Goal: Task Accomplishment & Management: Manage account settings

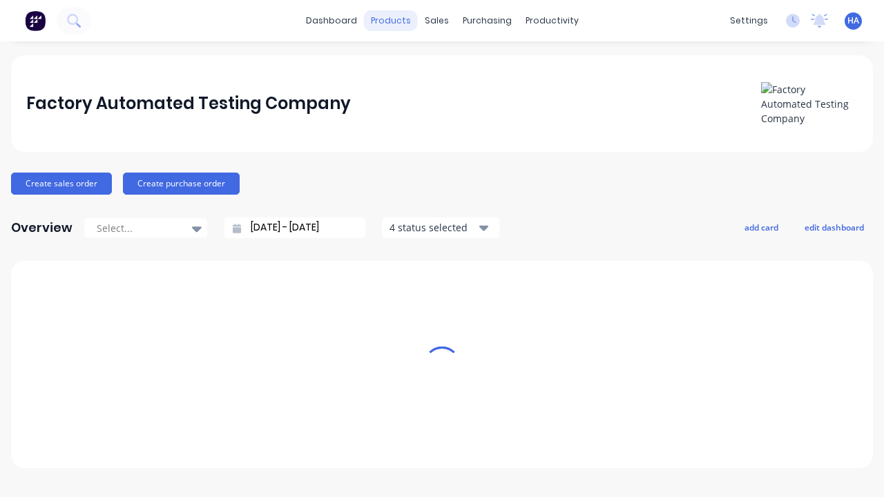
click at [396, 21] on div "products" at bounding box center [391, 20] width 54 height 21
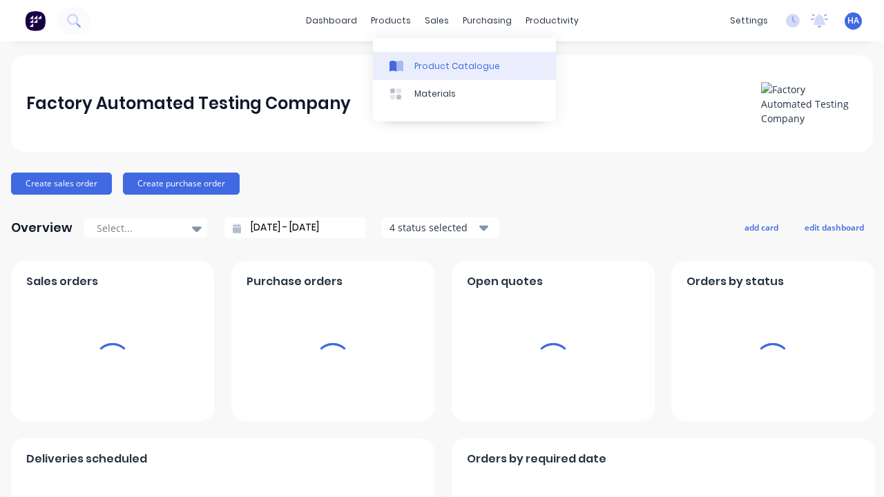
click at [464, 66] on div "Product Catalogue" at bounding box center [457, 66] width 86 height 12
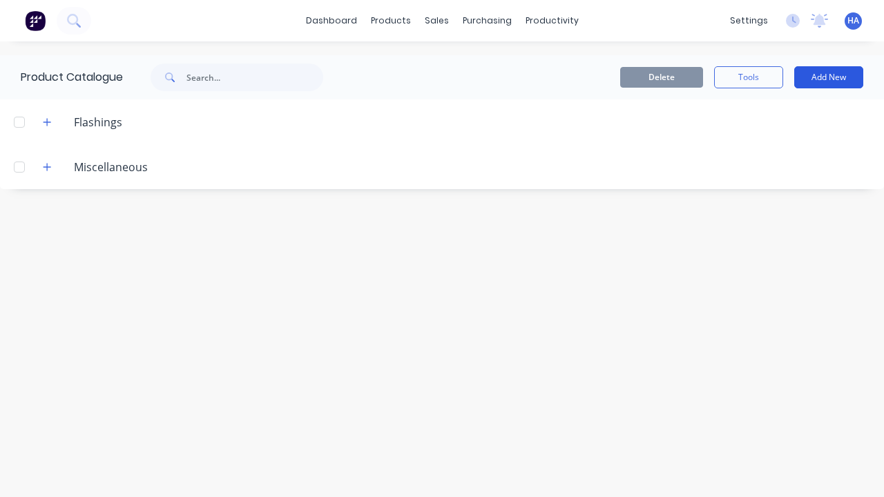
click at [828, 77] on button "Add New" at bounding box center [828, 77] width 69 height 22
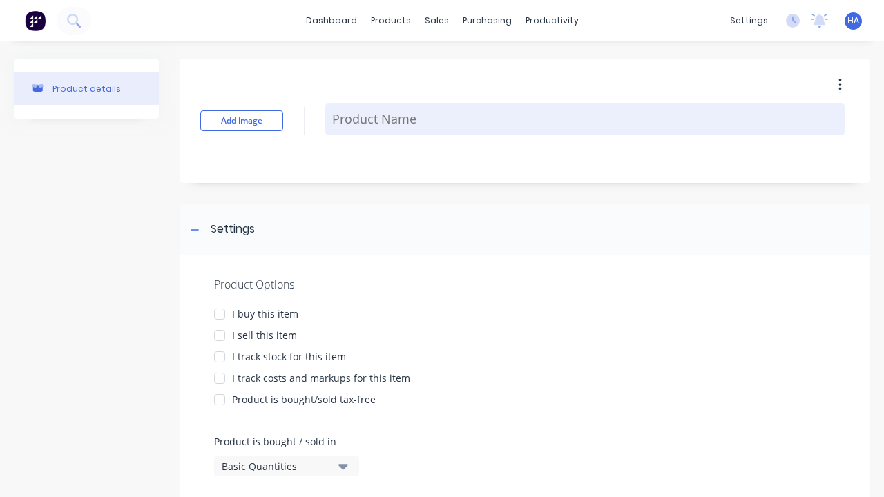
click at [585, 119] on textarea at bounding box center [584, 119] width 519 height 32
type textarea "x"
type textarea "Test Product Name"
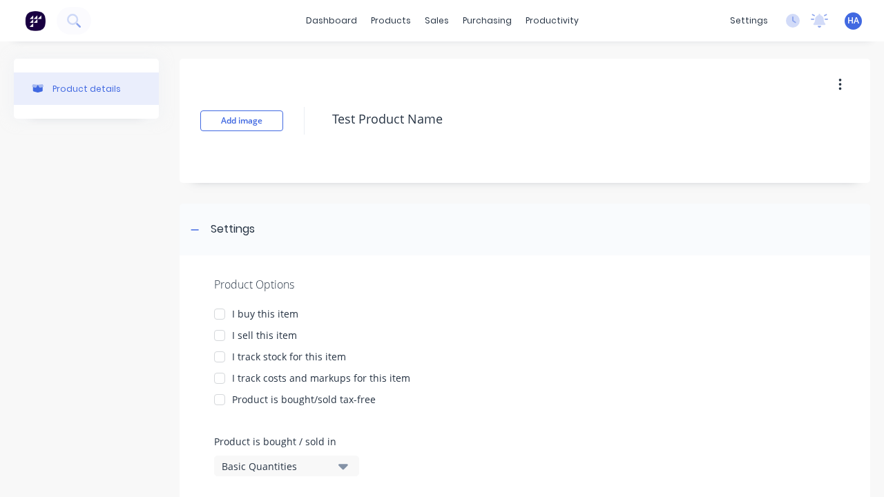
click at [220, 313] on div at bounding box center [220, 314] width 28 height 28
click at [220, 335] on div at bounding box center [220, 336] width 28 height 28
type textarea "x"
type textarea "Test Product Name"
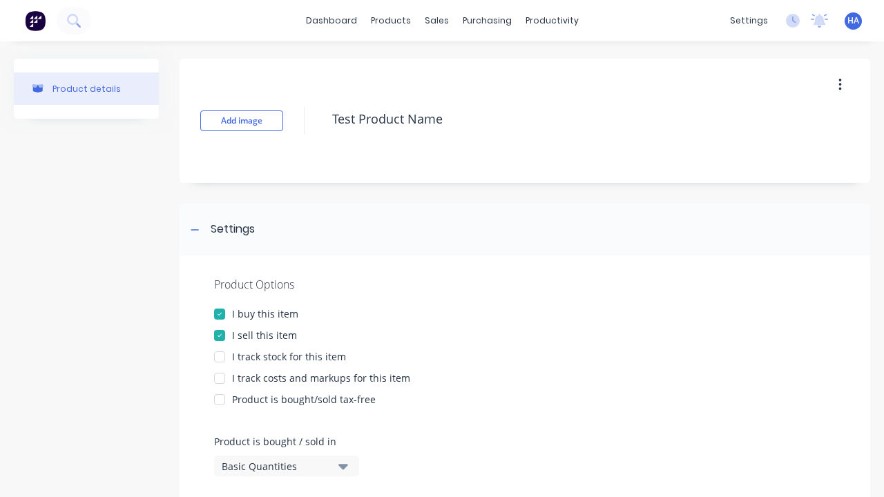
type textarea "x"
type textarea "Test Product Name"
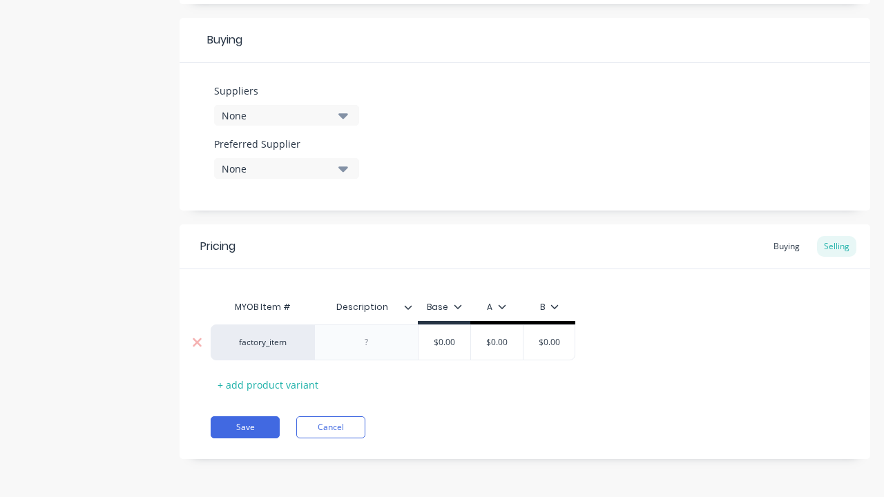
click at [496, 342] on input "text" at bounding box center [497, 342] width 69 height 12
type textarea "x"
type input "$0.00"
type textarea "x"
type input "100"
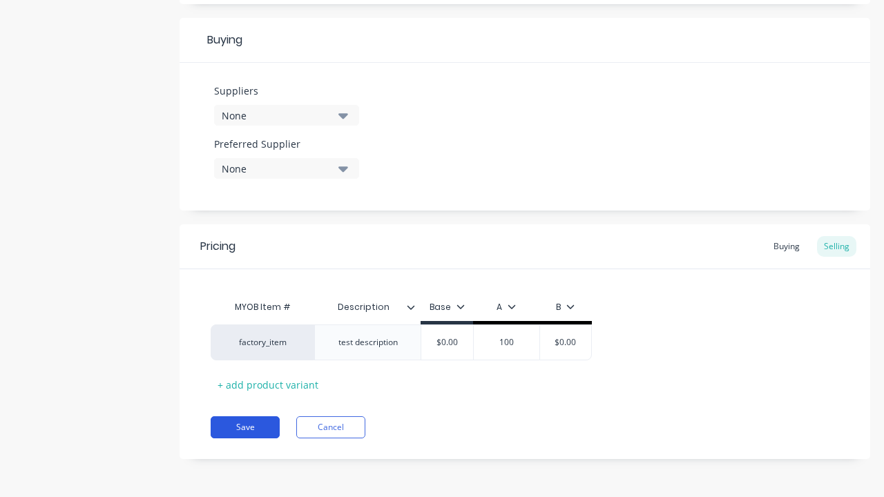
click at [245, 427] on button "Save" at bounding box center [245, 427] width 69 height 22
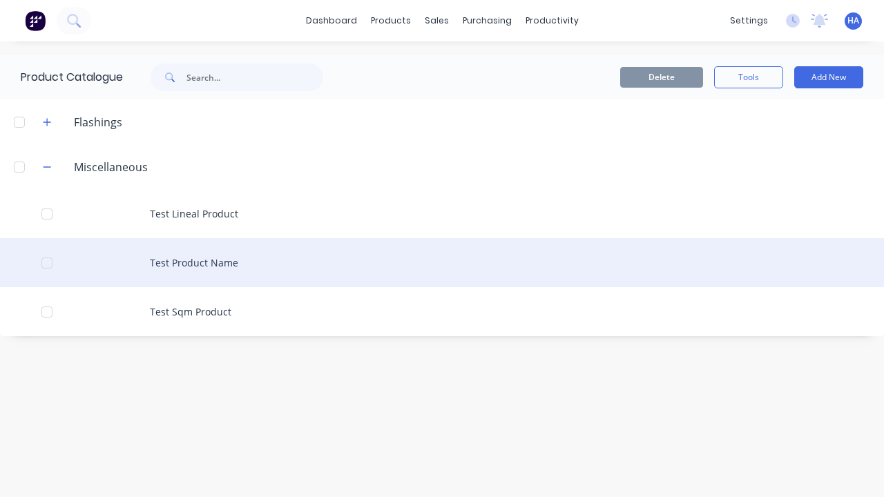
click at [442, 262] on div "Test Product Name" at bounding box center [442, 262] width 884 height 49
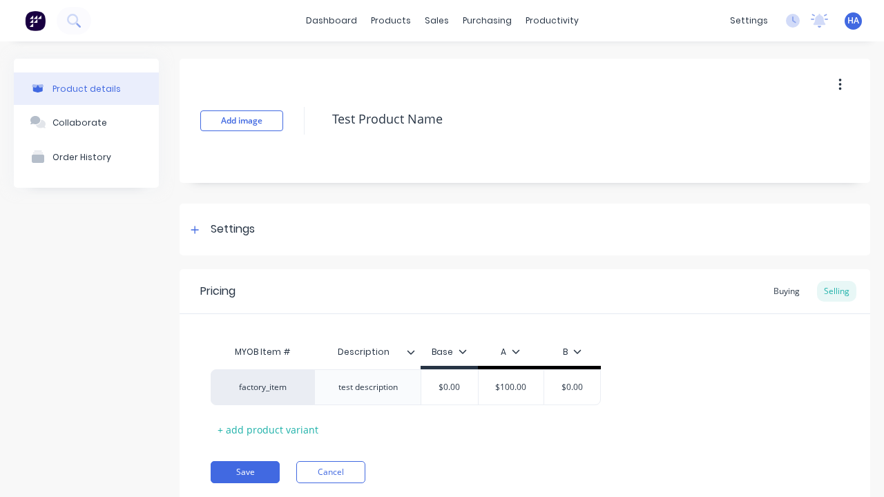
click at [839, 84] on icon "button" at bounding box center [839, 85] width 3 height 12
click at [790, 148] on div "Delete" at bounding box center [790, 149] width 106 height 20
type textarea "x"
